Goal: Manage account settings

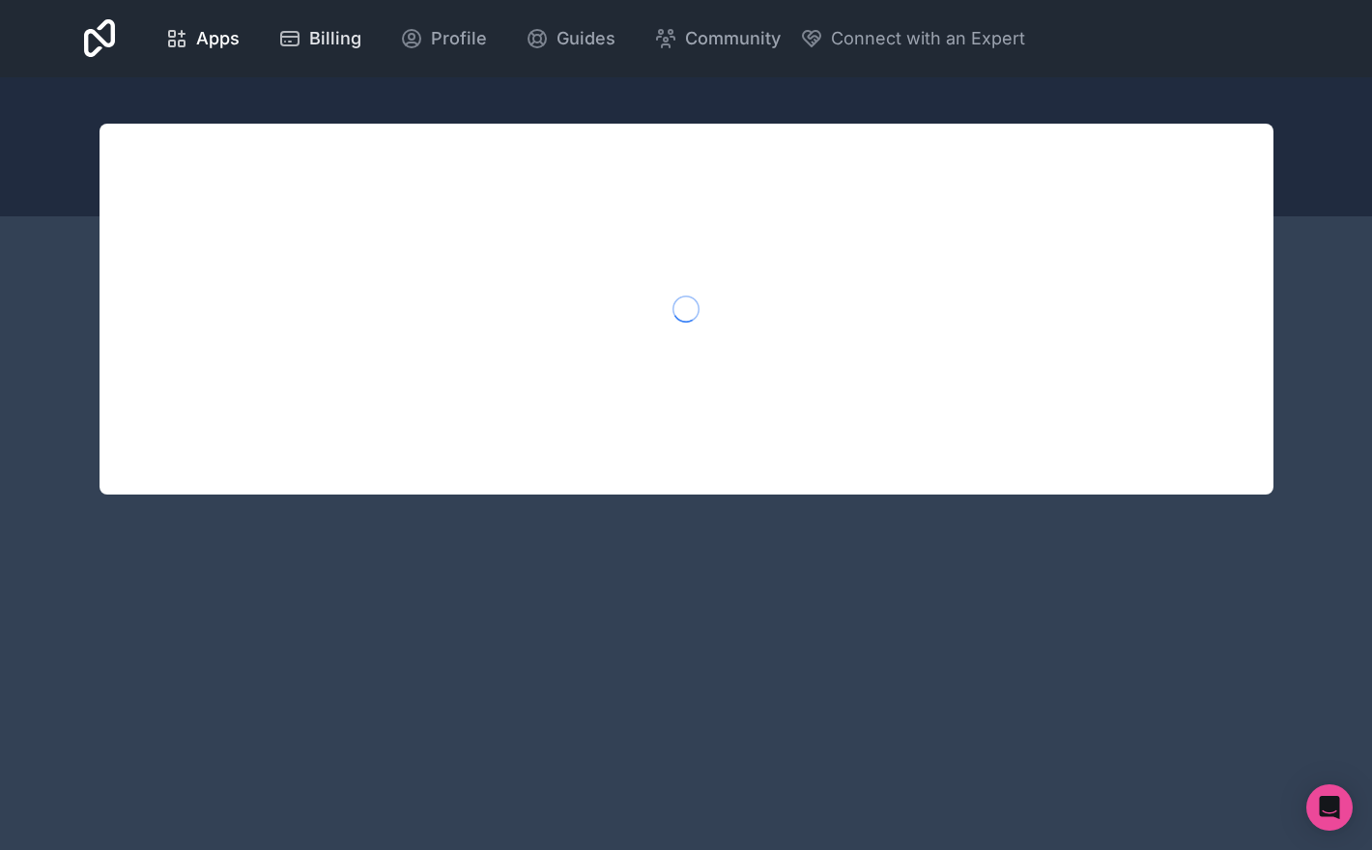
click at [333, 31] on span "Billing" at bounding box center [335, 38] width 52 height 27
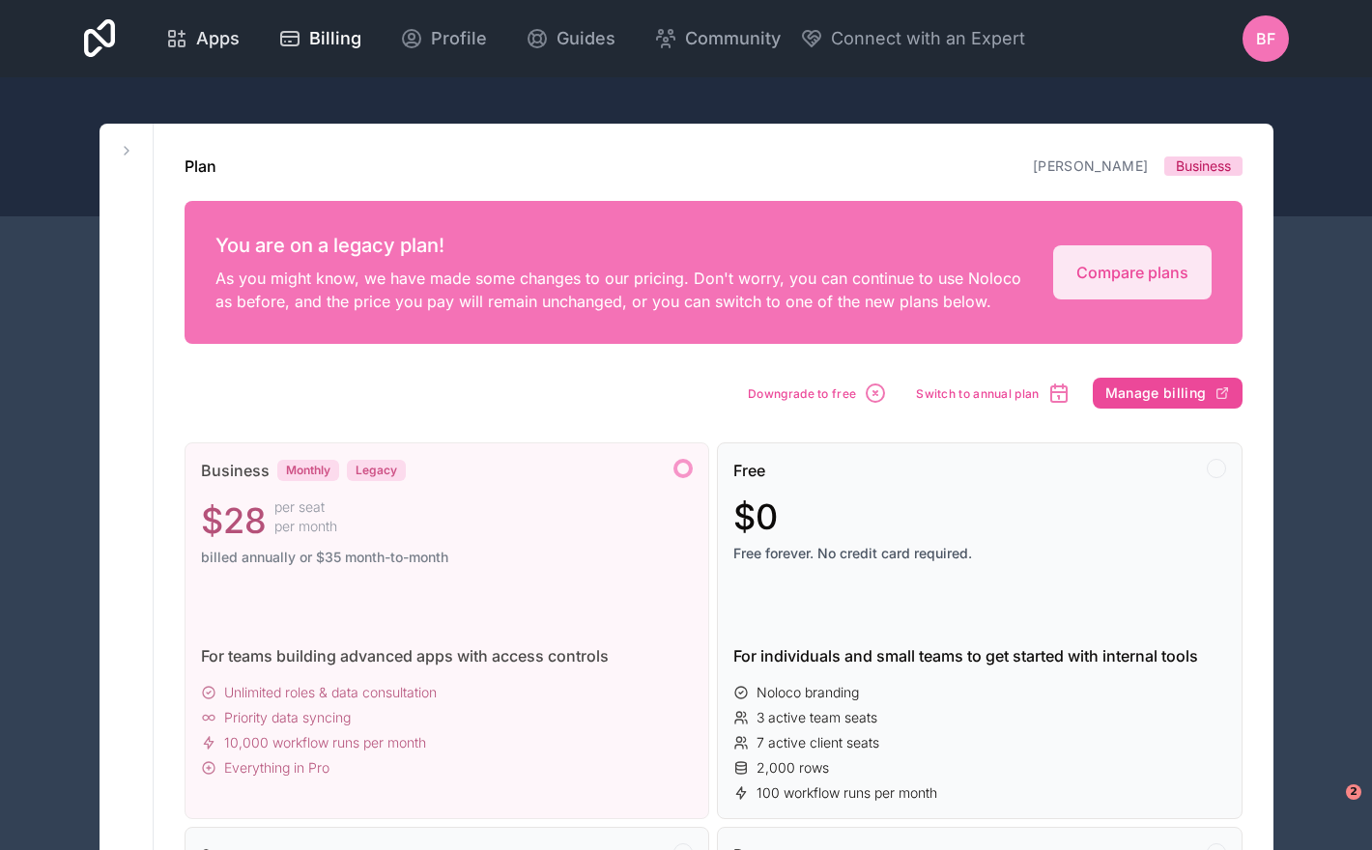
click at [215, 30] on span "Apps" at bounding box center [217, 38] width 43 height 27
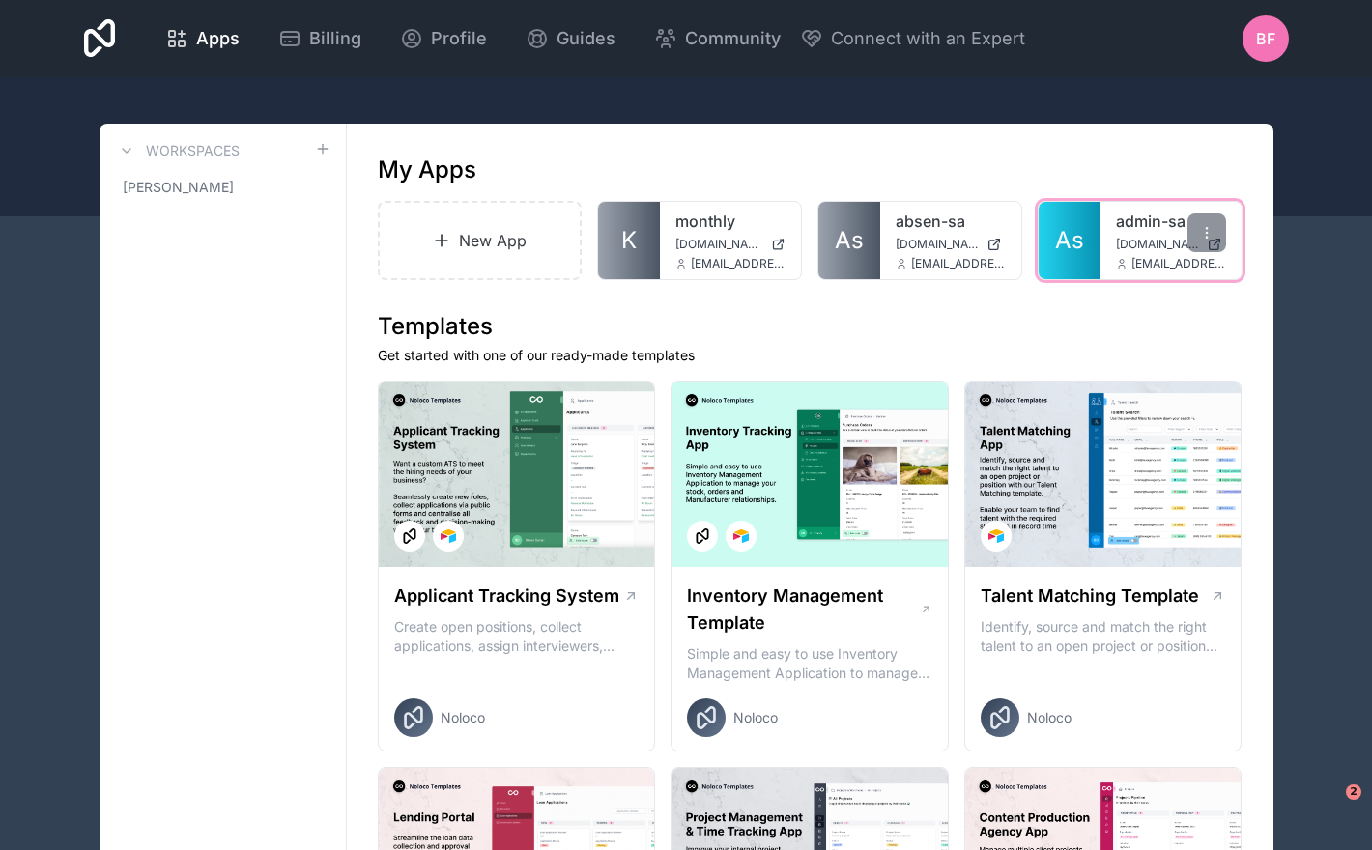
click at [1085, 236] on link "As" at bounding box center [1070, 240] width 62 height 77
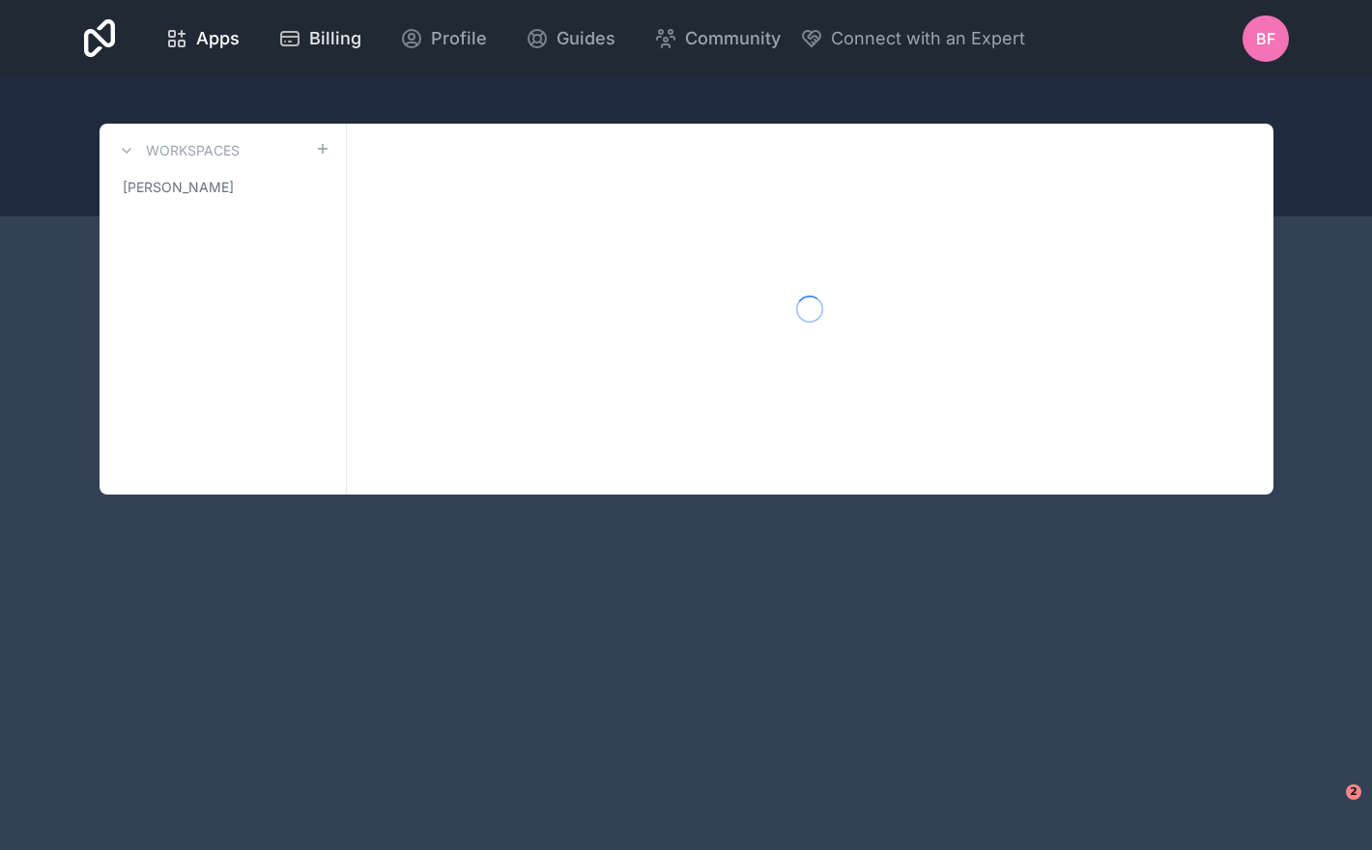
click at [338, 37] on span "Billing" at bounding box center [335, 38] width 52 height 27
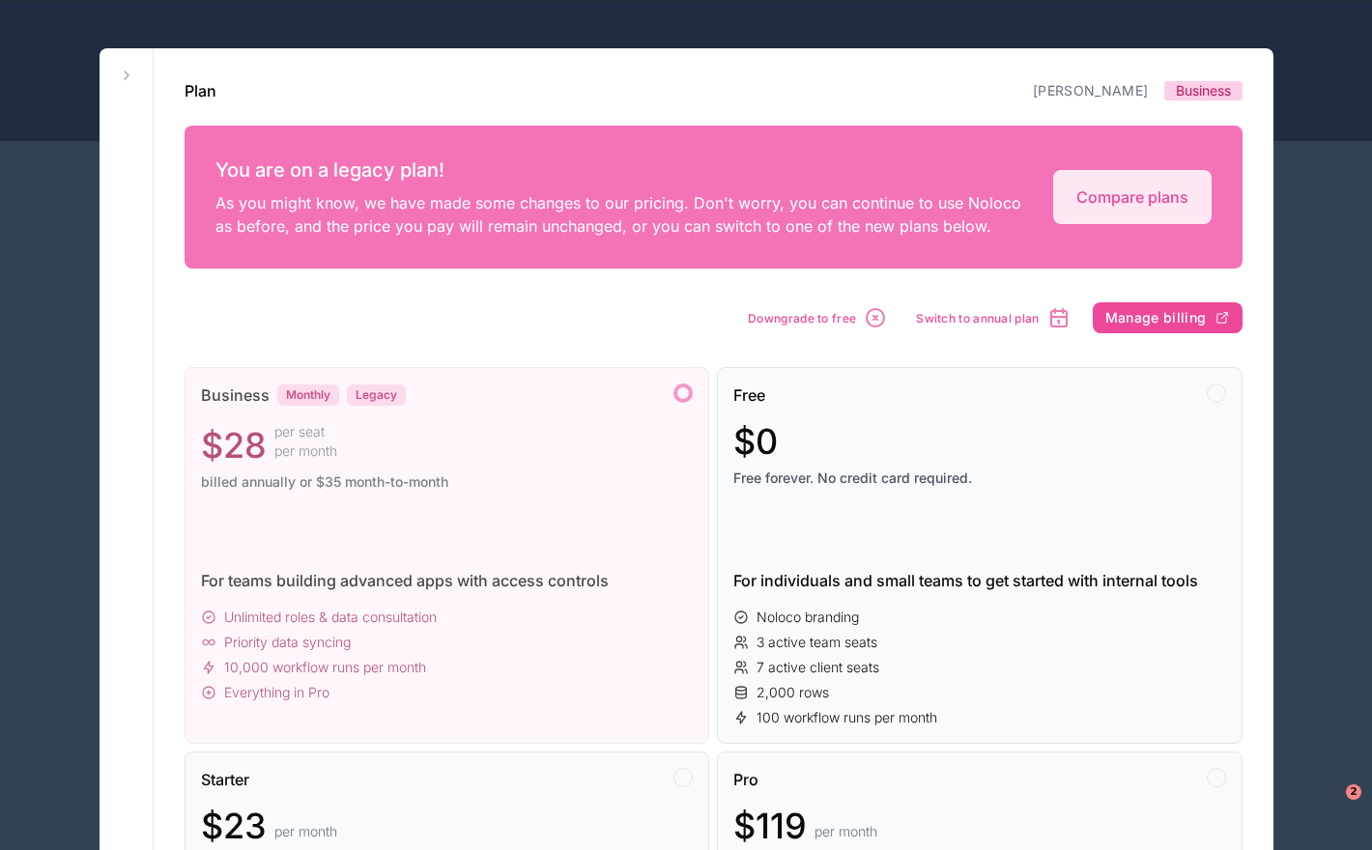
scroll to position [89, 0]
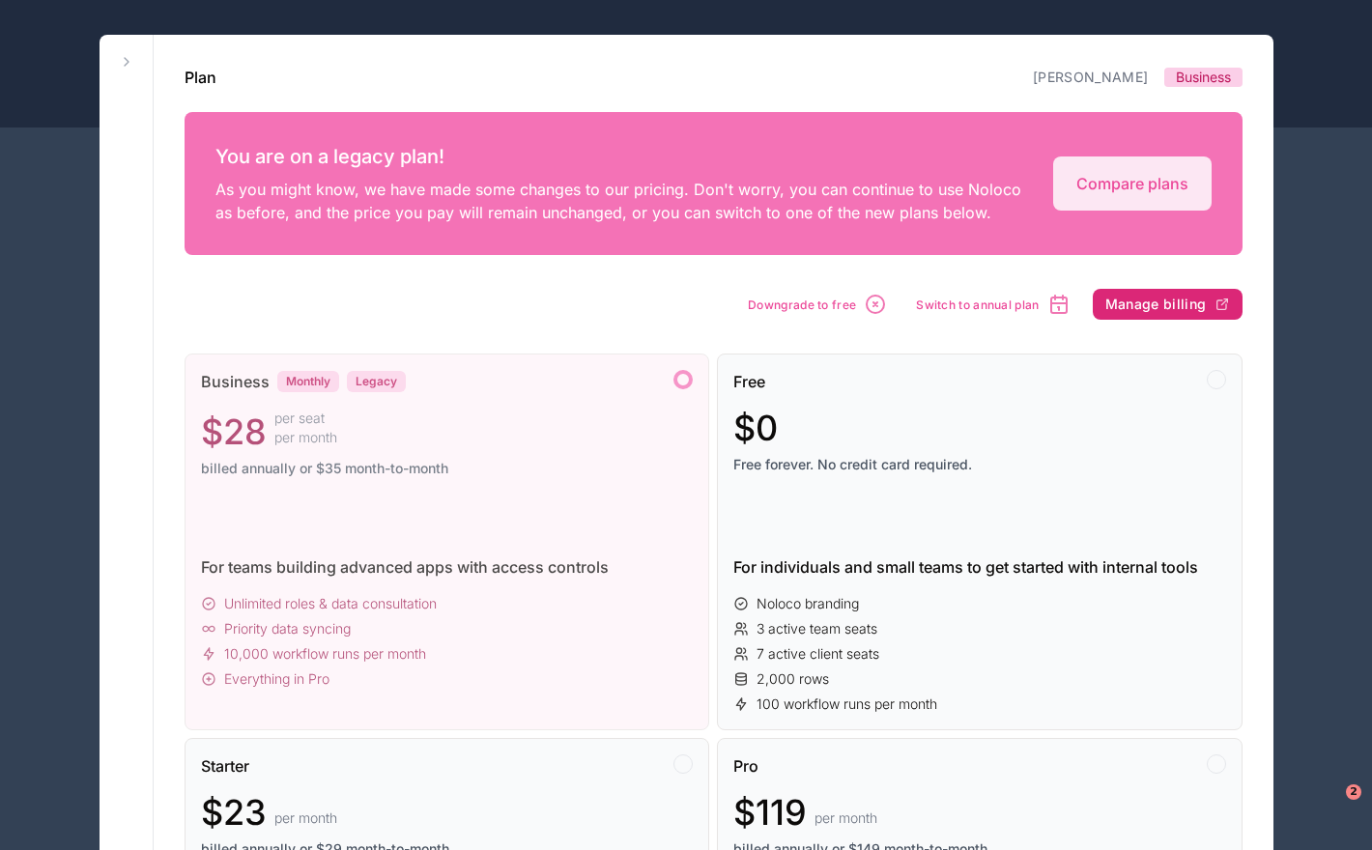
click at [1183, 306] on span "Manage billing" at bounding box center [1155, 304] width 101 height 17
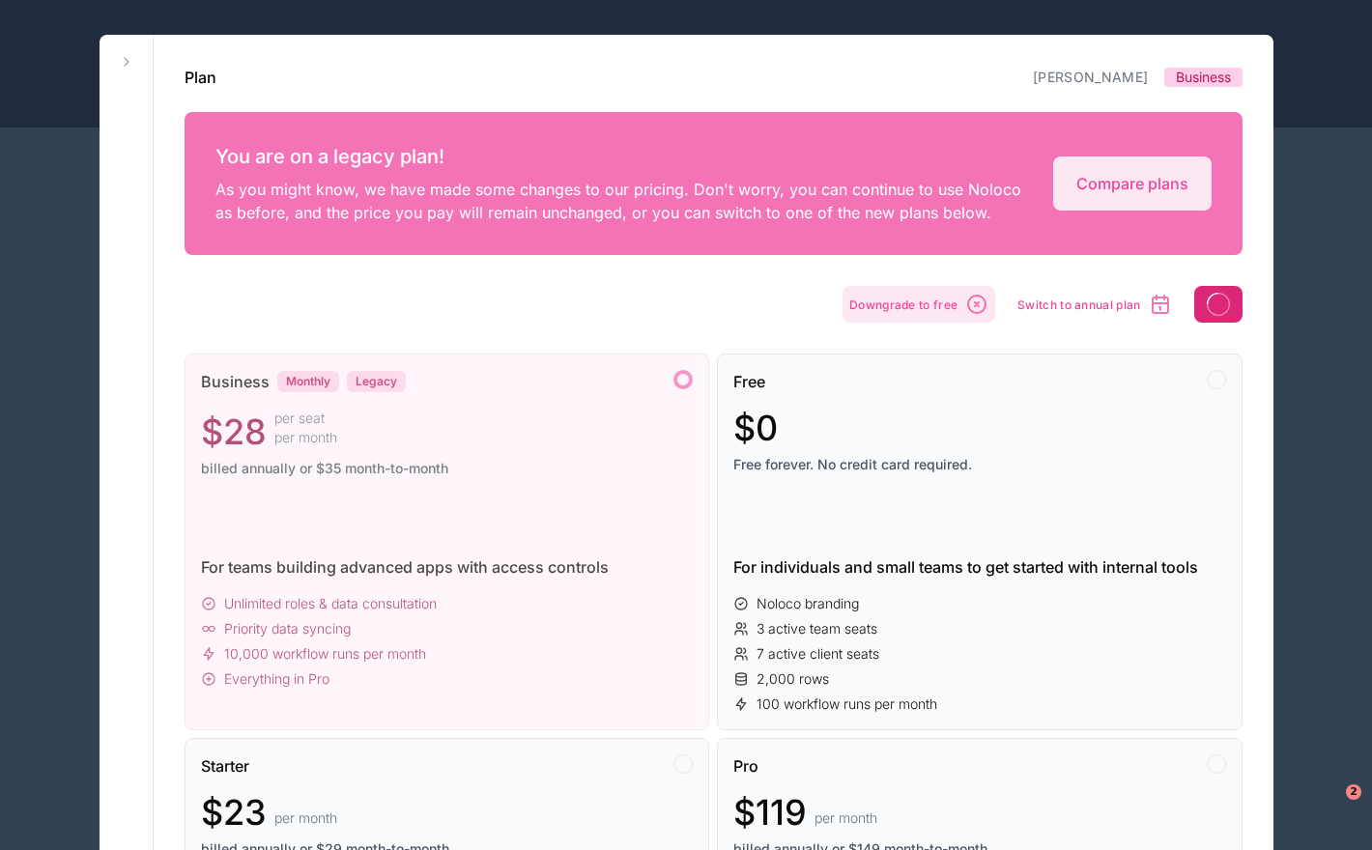
scroll to position [0, 0]
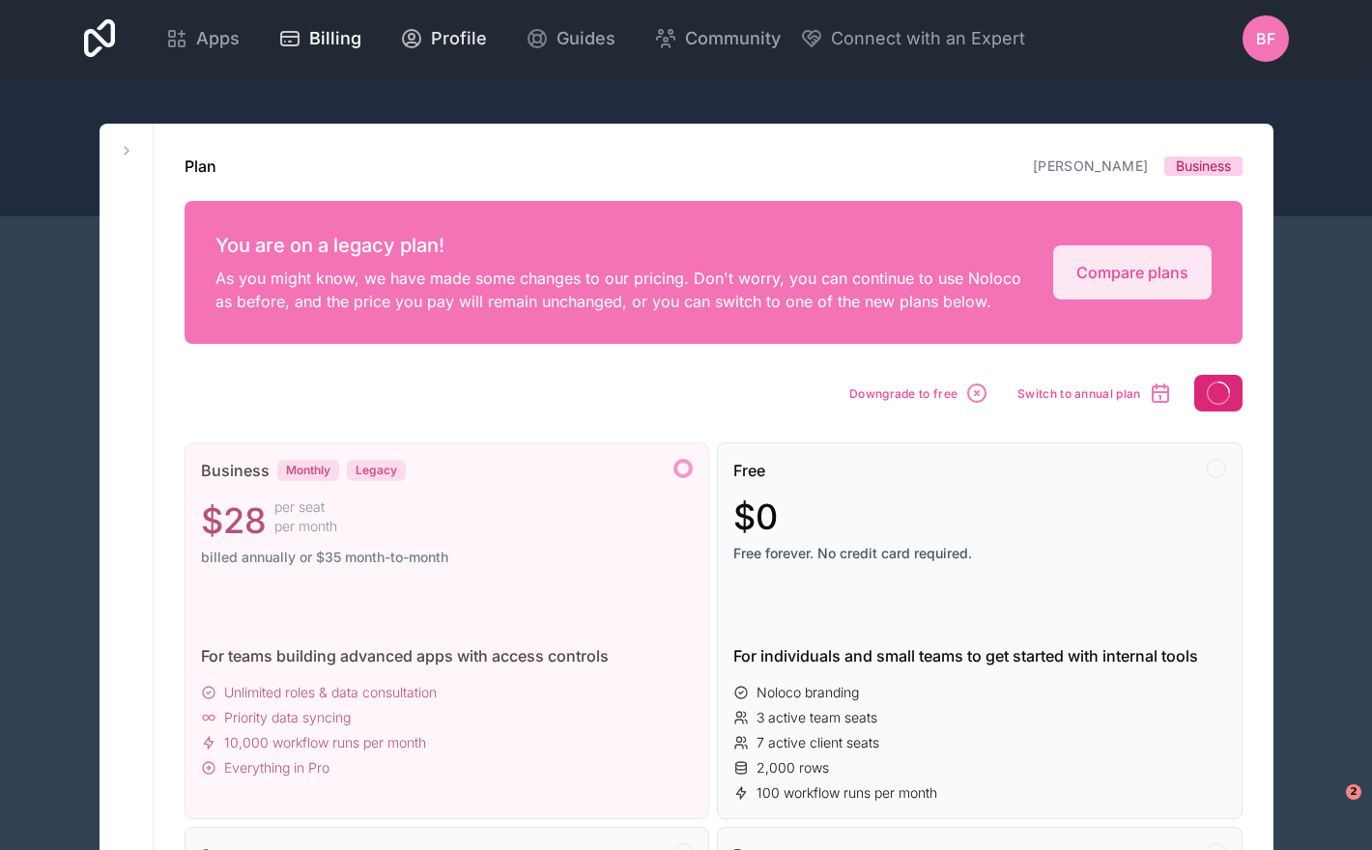
click at [457, 20] on link "Profile" at bounding box center [444, 38] width 118 height 43
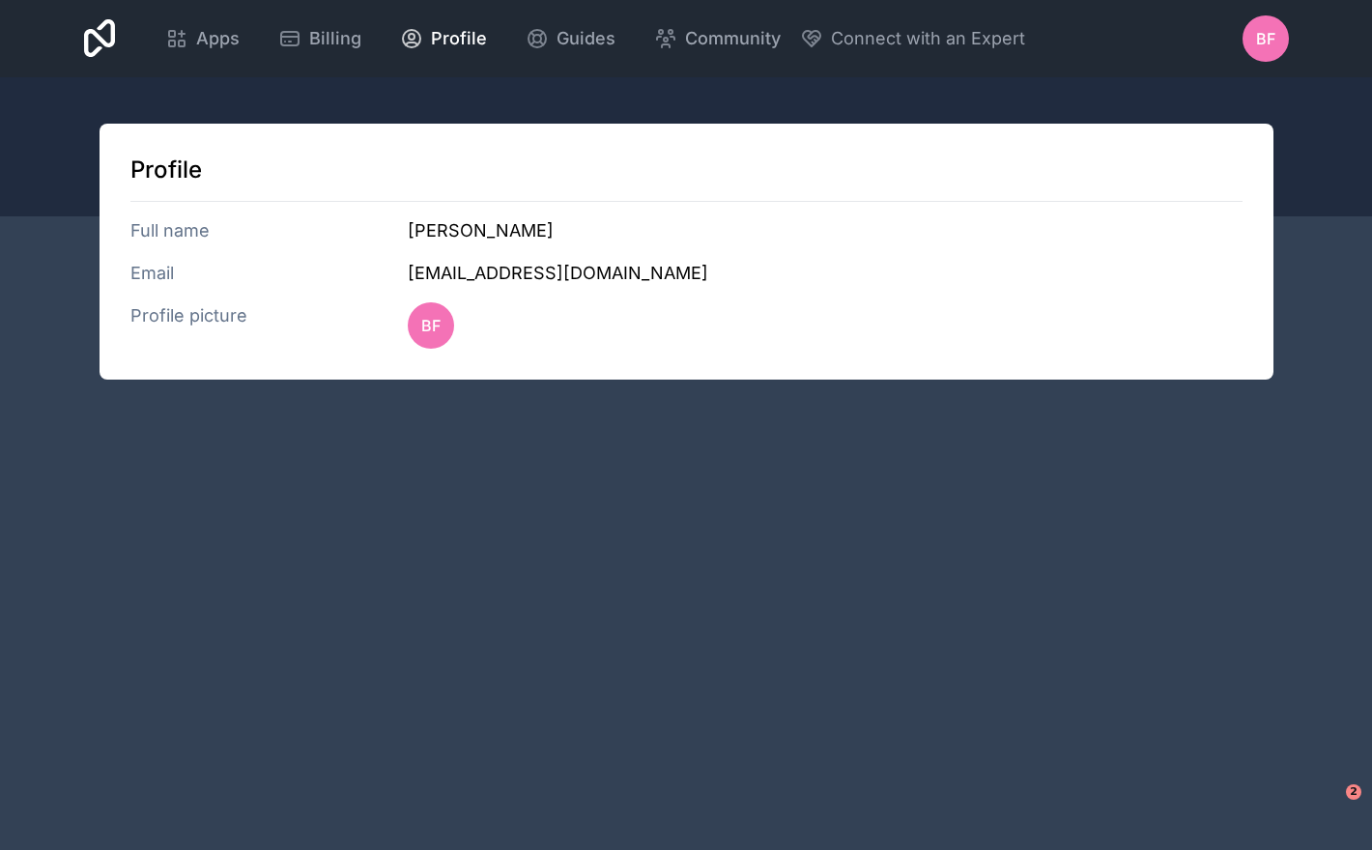
click at [1273, 38] on span "BF" at bounding box center [1265, 38] width 19 height 23
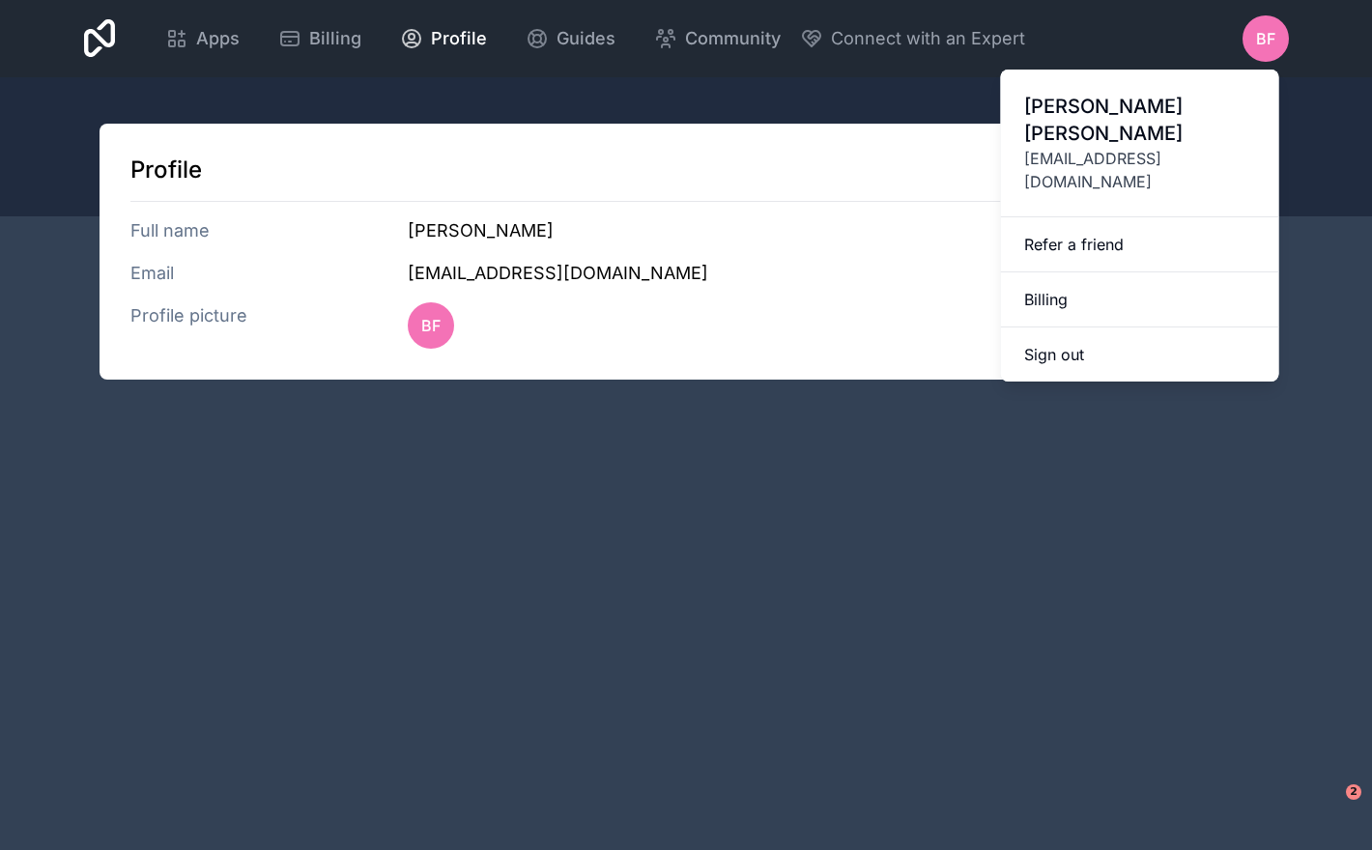
click at [456, 266] on h3 "[EMAIL_ADDRESS][DOMAIN_NAME]" at bounding box center [825, 273] width 834 height 27
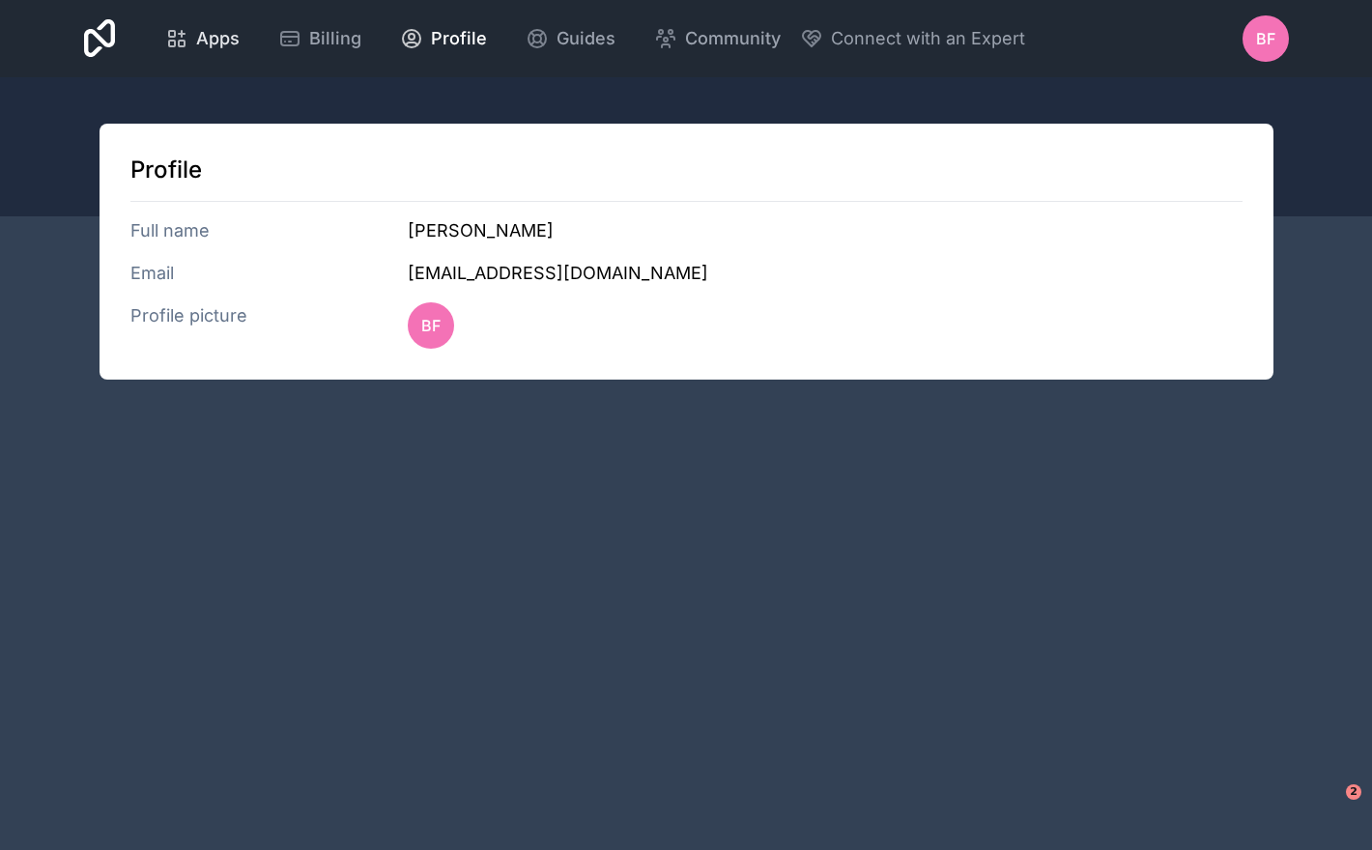
click at [218, 27] on span "Apps" at bounding box center [217, 38] width 43 height 27
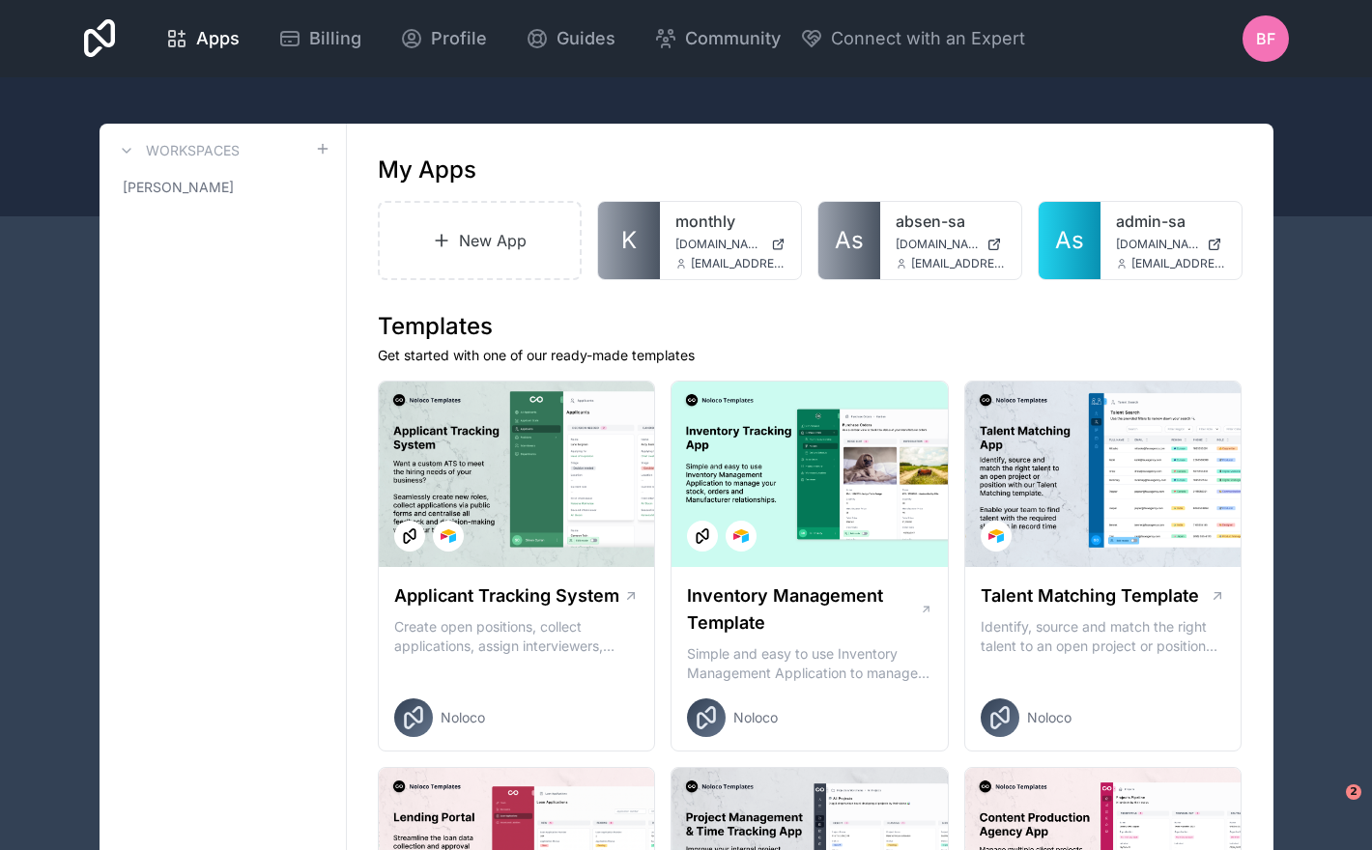
click at [1251, 50] on div "BF" at bounding box center [1265, 38] width 46 height 46
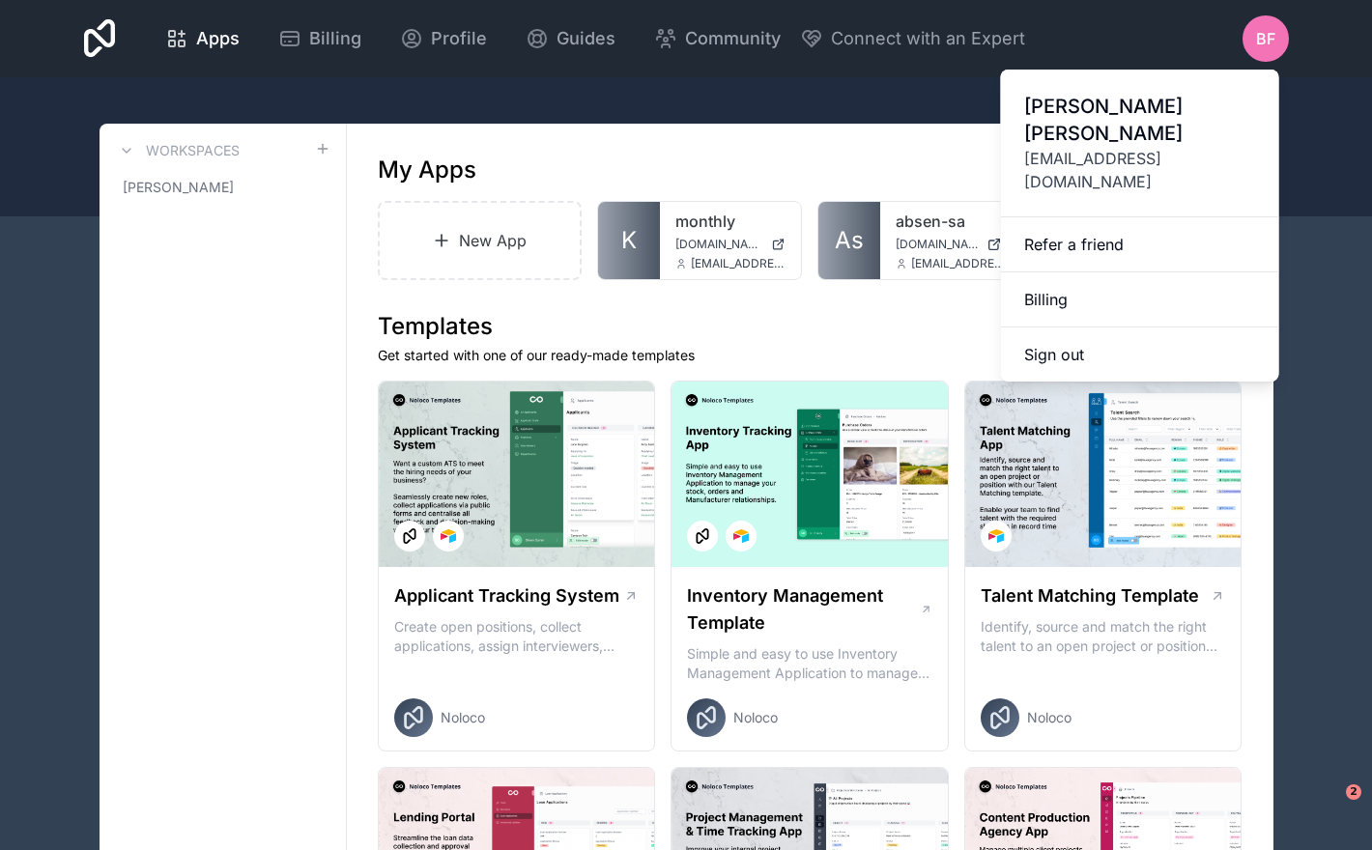
click at [1083, 111] on span "[PERSON_NAME]" at bounding box center [1140, 120] width 232 height 54
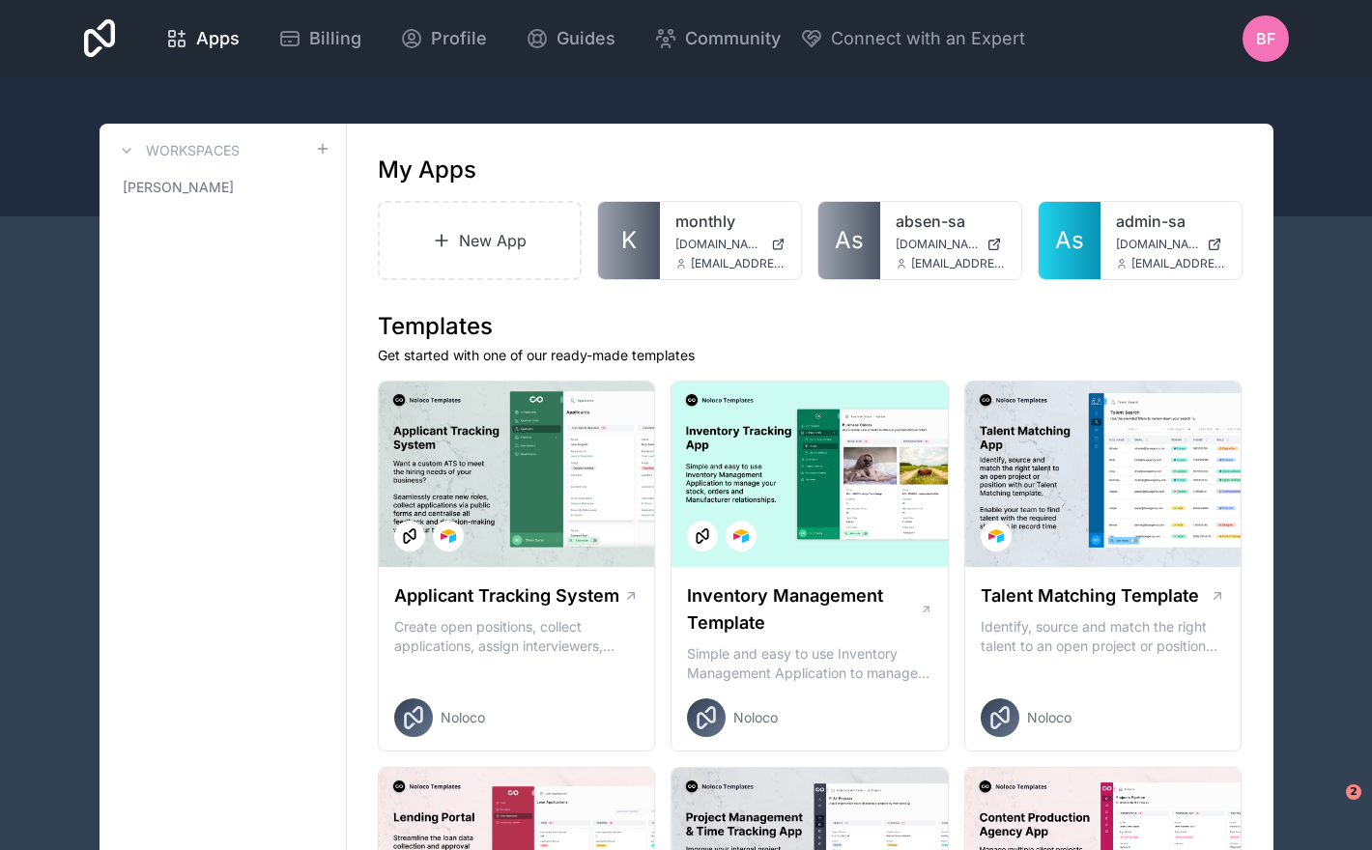
click at [84, 31] on icon at bounding box center [100, 38] width 32 height 46
click at [1264, 40] on span "BF" at bounding box center [1265, 38] width 19 height 23
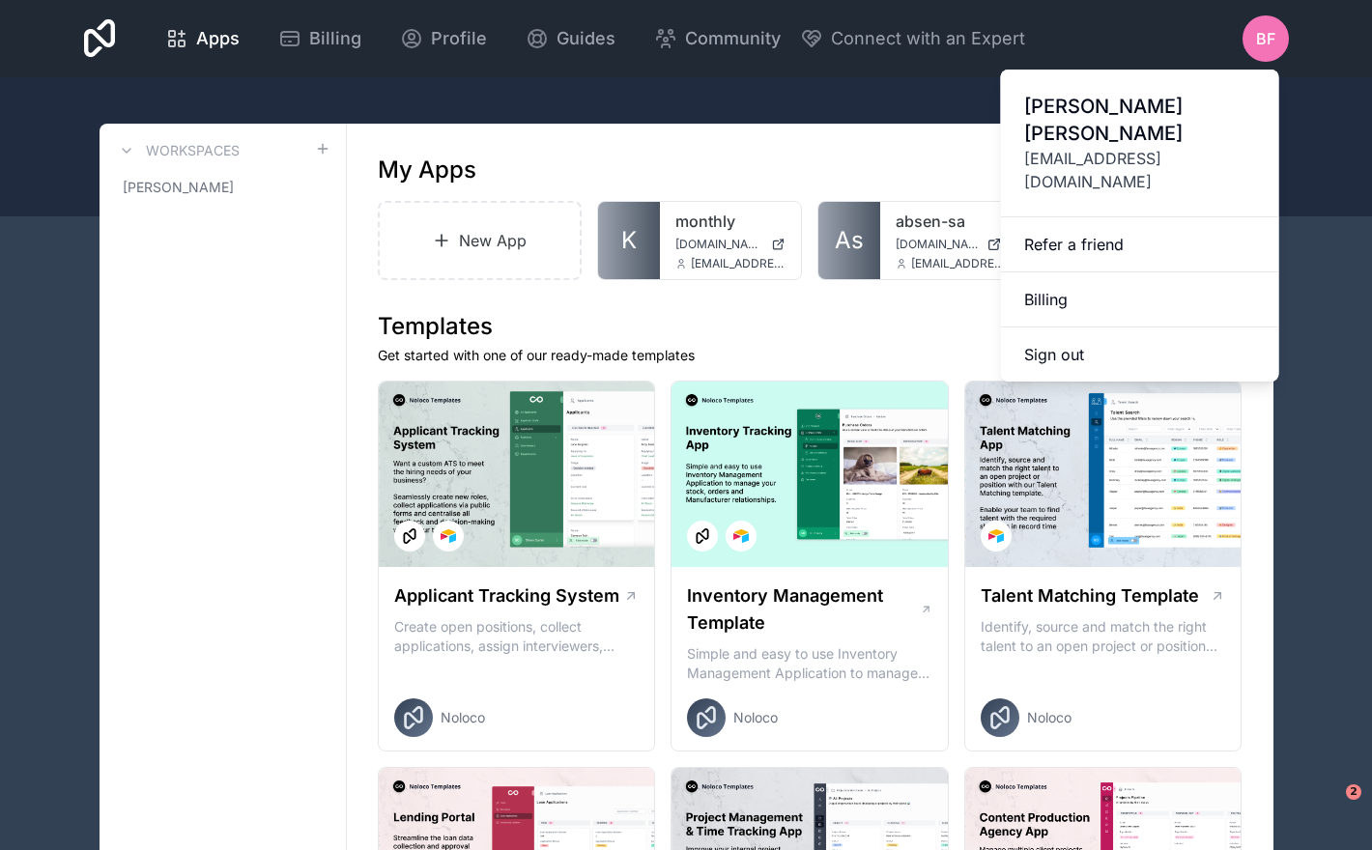
click at [1105, 107] on span "[PERSON_NAME]" at bounding box center [1140, 120] width 232 height 54
